Goal: Task Accomplishment & Management: Use online tool/utility

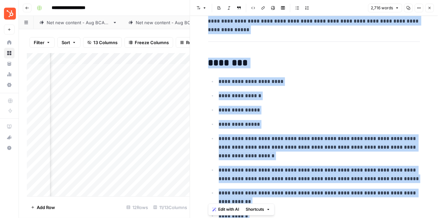
scroll to position [4357, 0]
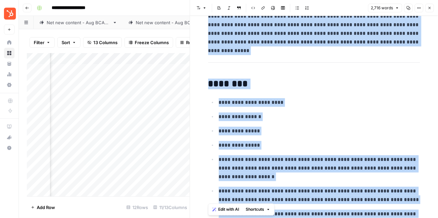
click at [434, 8] on button "Close" at bounding box center [430, 8] width 9 height 9
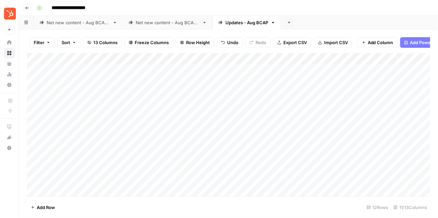
click at [168, 90] on div "Add Column" at bounding box center [229, 124] width 404 height 143
click at [253, 91] on div "Add Column" at bounding box center [229, 124] width 404 height 143
click at [246, 91] on div "Add Column" at bounding box center [229, 124] width 404 height 143
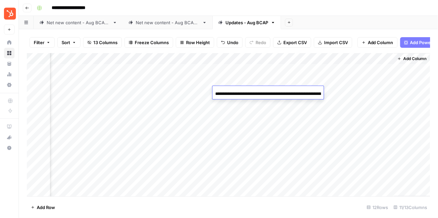
scroll to position [0, 88]
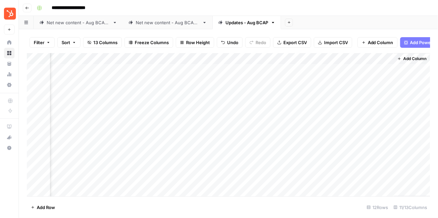
click at [270, 123] on div "Add Column" at bounding box center [229, 124] width 404 height 143
click at [265, 90] on div "Add Column" at bounding box center [229, 124] width 404 height 143
click at [130, 91] on div "Add Column" at bounding box center [229, 124] width 404 height 143
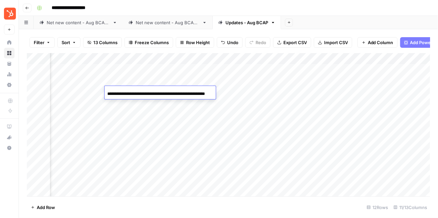
scroll to position [0, 0]
click at [244, 92] on div "Add Column" at bounding box center [229, 124] width 404 height 143
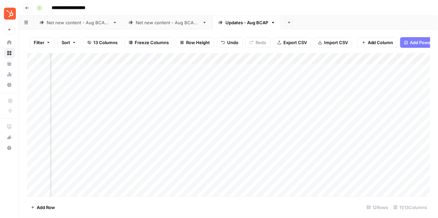
scroll to position [0, 307]
click at [287, 92] on div "Add Column" at bounding box center [229, 124] width 404 height 143
click at [281, 106] on div "Add Column" at bounding box center [229, 124] width 404 height 143
click at [269, 102] on div "Add Column" at bounding box center [229, 124] width 404 height 143
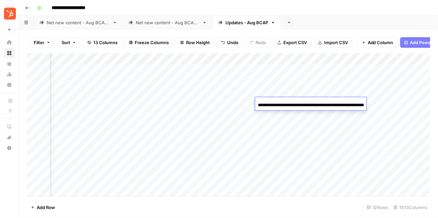
scroll to position [0, 98]
click at [278, 125] on div "Add Column" at bounding box center [229, 124] width 404 height 143
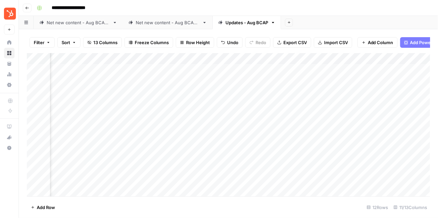
click at [278, 103] on div "Add Column" at bounding box center [229, 124] width 404 height 143
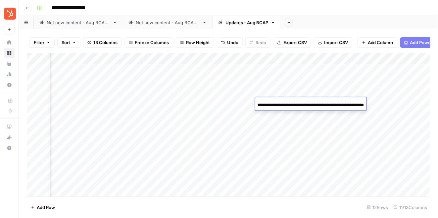
scroll to position [0, 0]
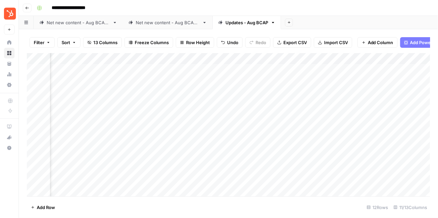
click at [280, 112] on div "Add Column" at bounding box center [229, 124] width 404 height 143
click at [281, 114] on div "Add Column" at bounding box center [229, 124] width 404 height 143
click at [268, 126] on div "Add Column" at bounding box center [229, 124] width 404 height 143
click at [343, 126] on div "Add Column" at bounding box center [229, 124] width 404 height 143
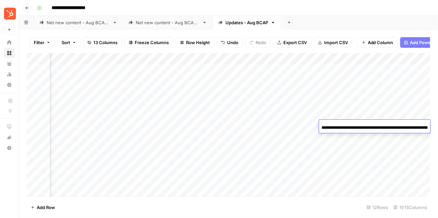
scroll to position [0, 88]
click at [337, 127] on input "**********" at bounding box center [375, 128] width 106 height 8
click at [332, 139] on div "Add Column" at bounding box center [229, 124] width 404 height 143
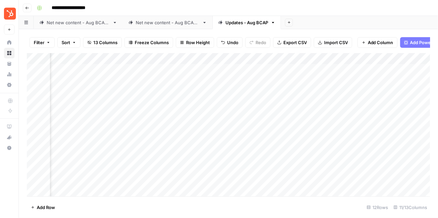
click at [332, 139] on div "Add Column" at bounding box center [229, 124] width 404 height 143
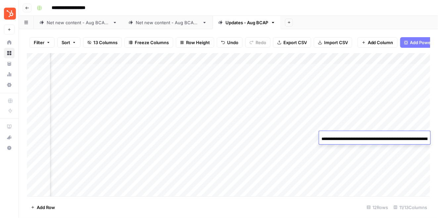
click at [346, 149] on div "Add Column" at bounding box center [229, 124] width 404 height 143
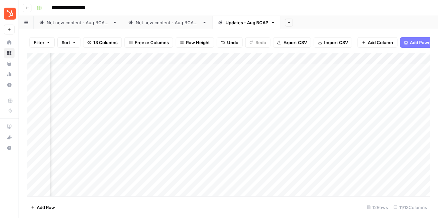
click at [346, 149] on div "Add Column" at bounding box center [229, 124] width 404 height 143
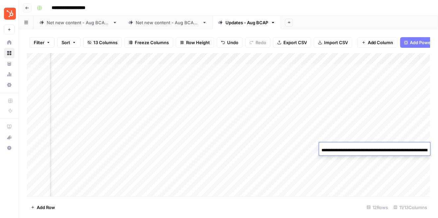
click at [339, 162] on div "Add Column" at bounding box center [229, 124] width 404 height 143
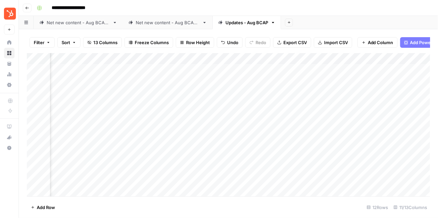
click at [341, 161] on div "Add Column" at bounding box center [229, 124] width 404 height 143
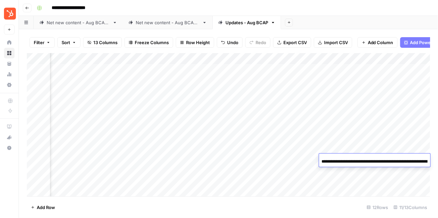
scroll to position [0, 90]
click at [341, 161] on input "**********" at bounding box center [375, 161] width 106 height 8
click at [359, 163] on input "**********" at bounding box center [375, 161] width 106 height 8
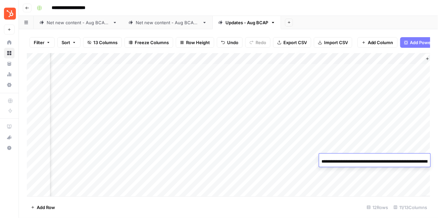
scroll to position [0, 350]
click at [294, 163] on div "Add Column" at bounding box center [229, 124] width 404 height 143
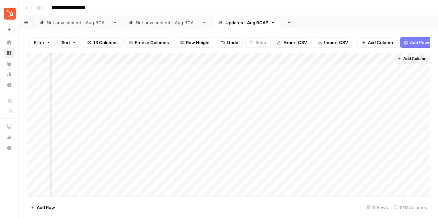
click at [243, 172] on div "Add Column" at bounding box center [229, 124] width 404 height 143
click at [234, 171] on div "Add Column" at bounding box center [229, 124] width 404 height 143
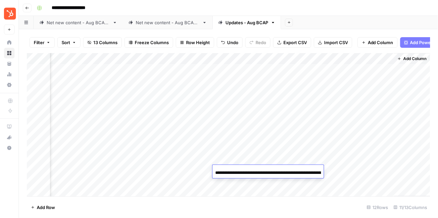
scroll to position [0, 88]
click at [234, 171] on input "**********" at bounding box center [268, 173] width 106 height 8
click at [291, 121] on div "Add Column" at bounding box center [229, 124] width 404 height 143
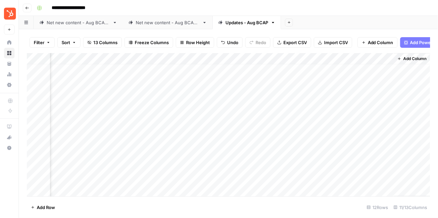
click at [225, 174] on div "Add Column" at bounding box center [229, 124] width 404 height 143
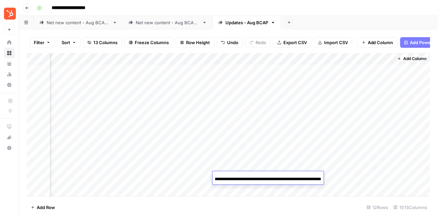
scroll to position [0, 0]
click at [357, 179] on div "Add Column" at bounding box center [229, 124] width 404 height 143
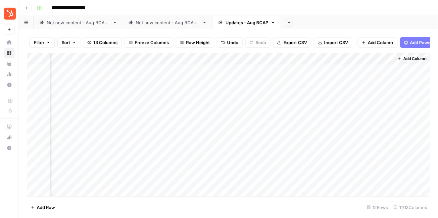
click at [371, 177] on div "Add Column" at bounding box center [229, 124] width 404 height 143
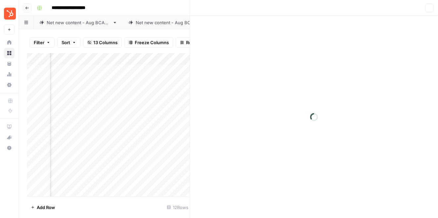
click at [388, 176] on div at bounding box center [363, 177] width 62 height 12
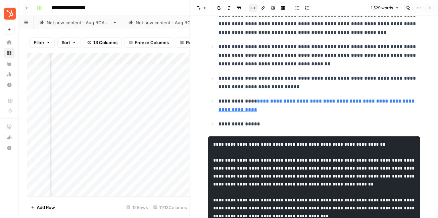
scroll to position [681, 0]
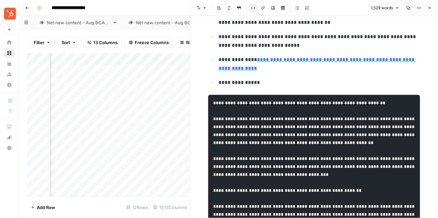
click at [431, 6] on button "Close" at bounding box center [430, 8] width 9 height 9
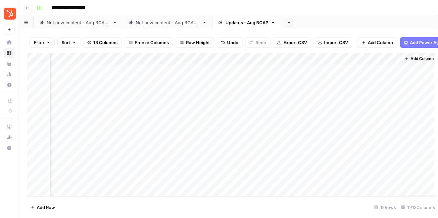
scroll to position [5, 342]
click at [240, 190] on div "Add Column" at bounding box center [229, 124] width 404 height 143
click at [241, 187] on div "Add Column" at bounding box center [229, 124] width 404 height 143
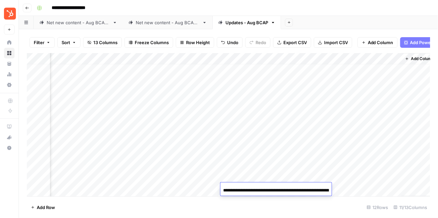
scroll to position [0, 104]
click at [244, 190] on input "**********" at bounding box center [276, 190] width 106 height 8
